Goal: Find contact information: Find contact information

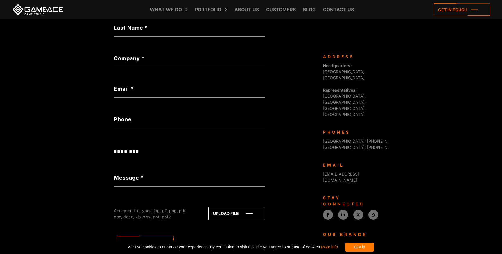
scroll to position [164, 0]
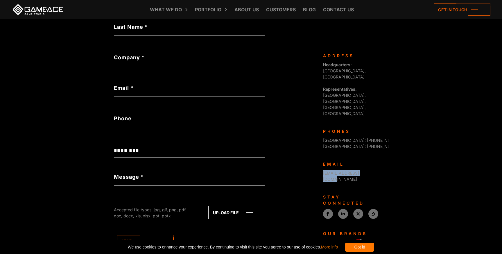
drag, startPoint x: 374, startPoint y: 143, endPoint x: 322, endPoint y: 143, distance: 52.2
click at [322, 143] on div "Game-Ace is a custom game development studio, operating as a division of Progra…" at bounding box center [353, 168] width 70 height 231
copy link "[EMAIL_ADDRESS][DOMAIN_NAME]"
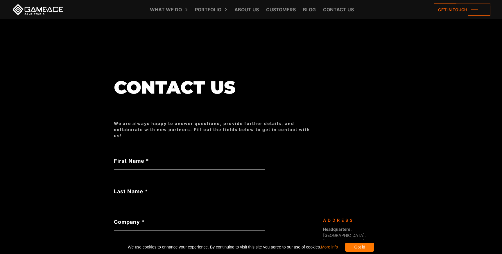
click at [48, 8] on link at bounding box center [38, 9] width 52 height 10
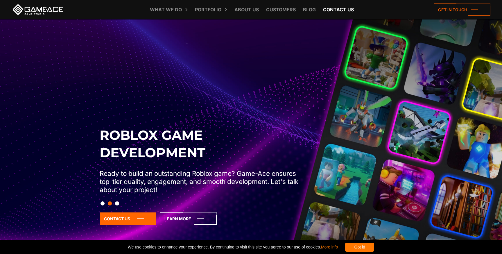
click at [339, 4] on link "Contact us" at bounding box center [338, 9] width 37 height 19
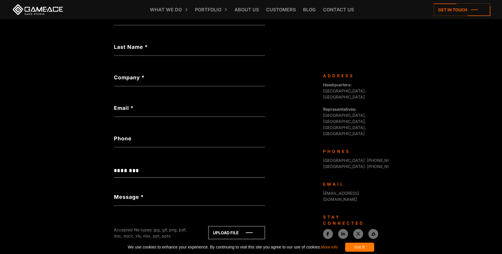
scroll to position [147, 0]
